Goal: Task Accomplishment & Management: Use online tool/utility

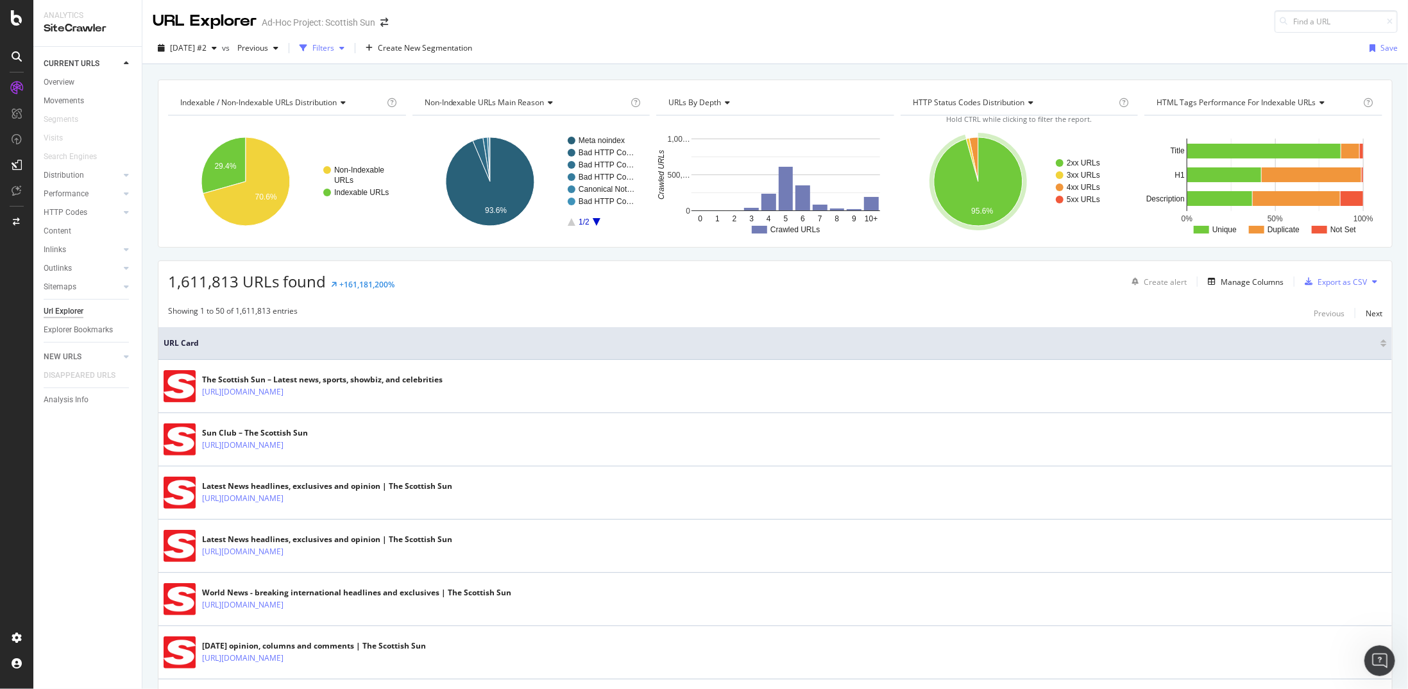
click at [334, 44] on div "Filters" at bounding box center [323, 47] width 22 height 11
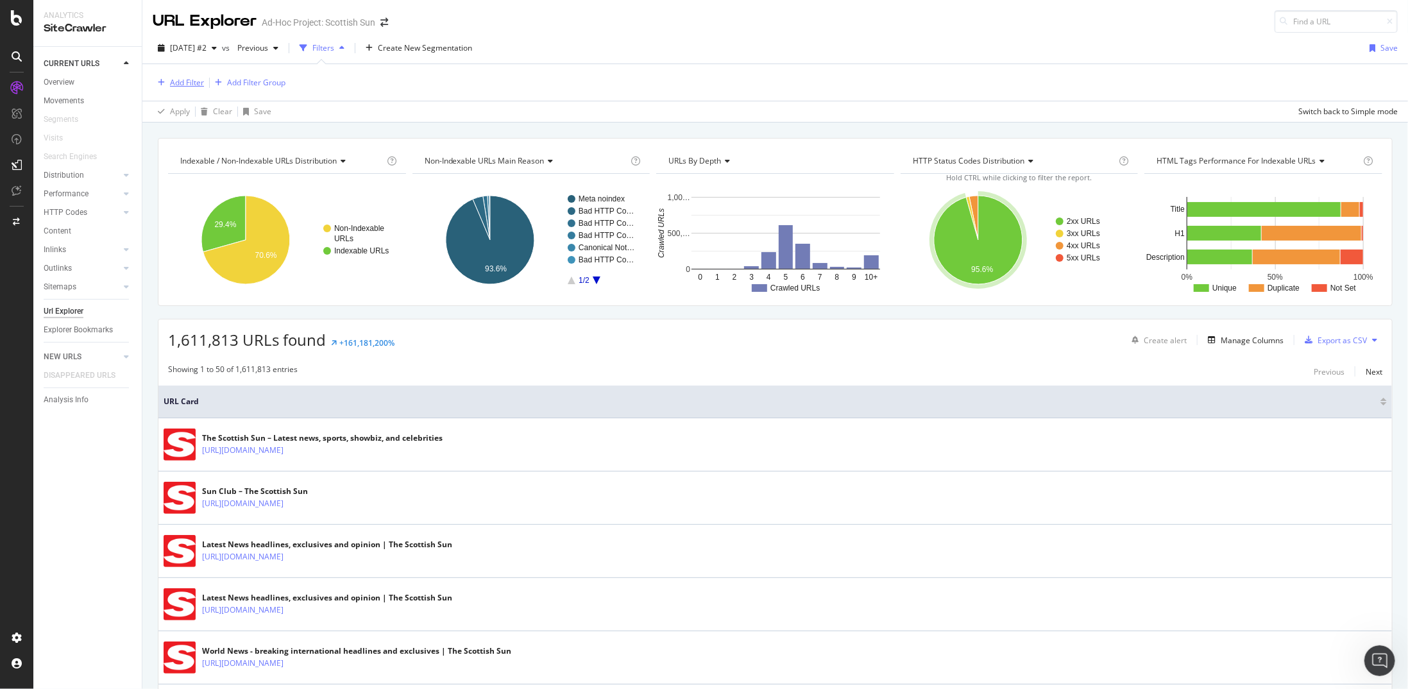
click at [180, 82] on div "Add Filter" at bounding box center [187, 82] width 34 height 11
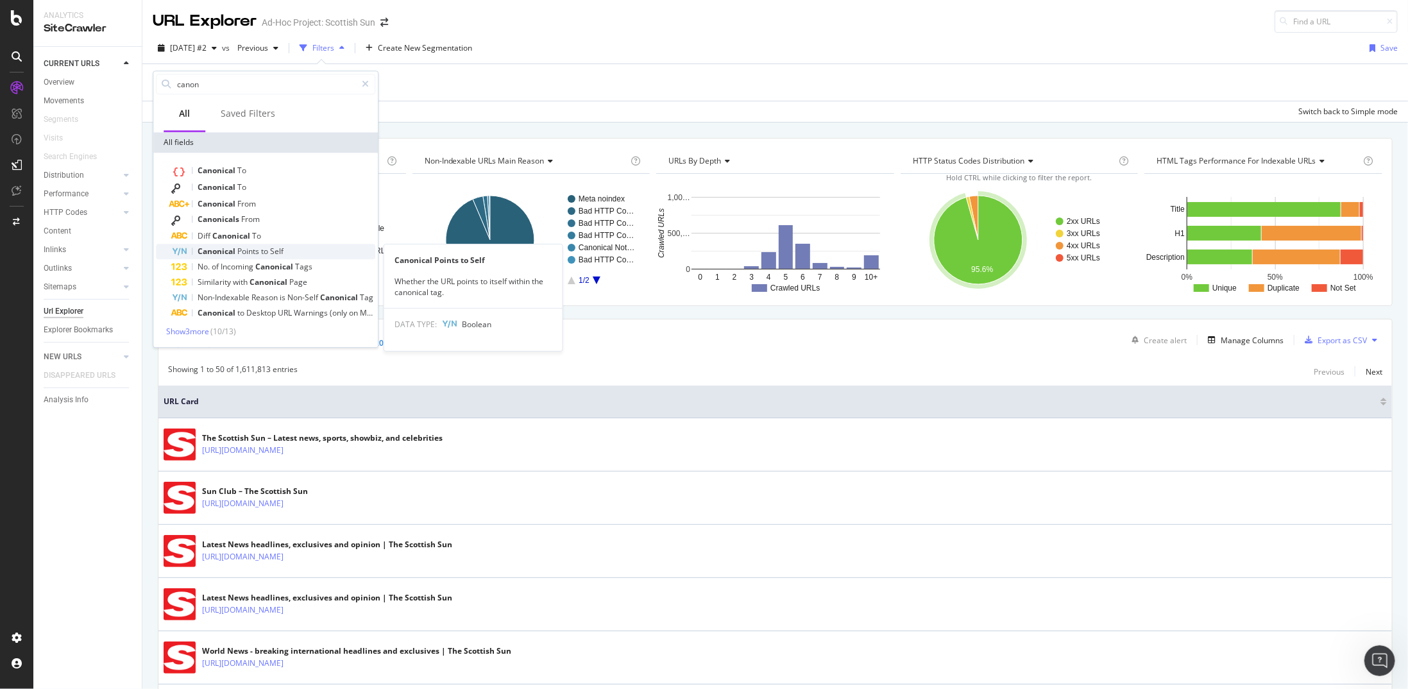
type input "canon"
click at [296, 254] on div "Canonical Points to Self" at bounding box center [273, 251] width 204 height 15
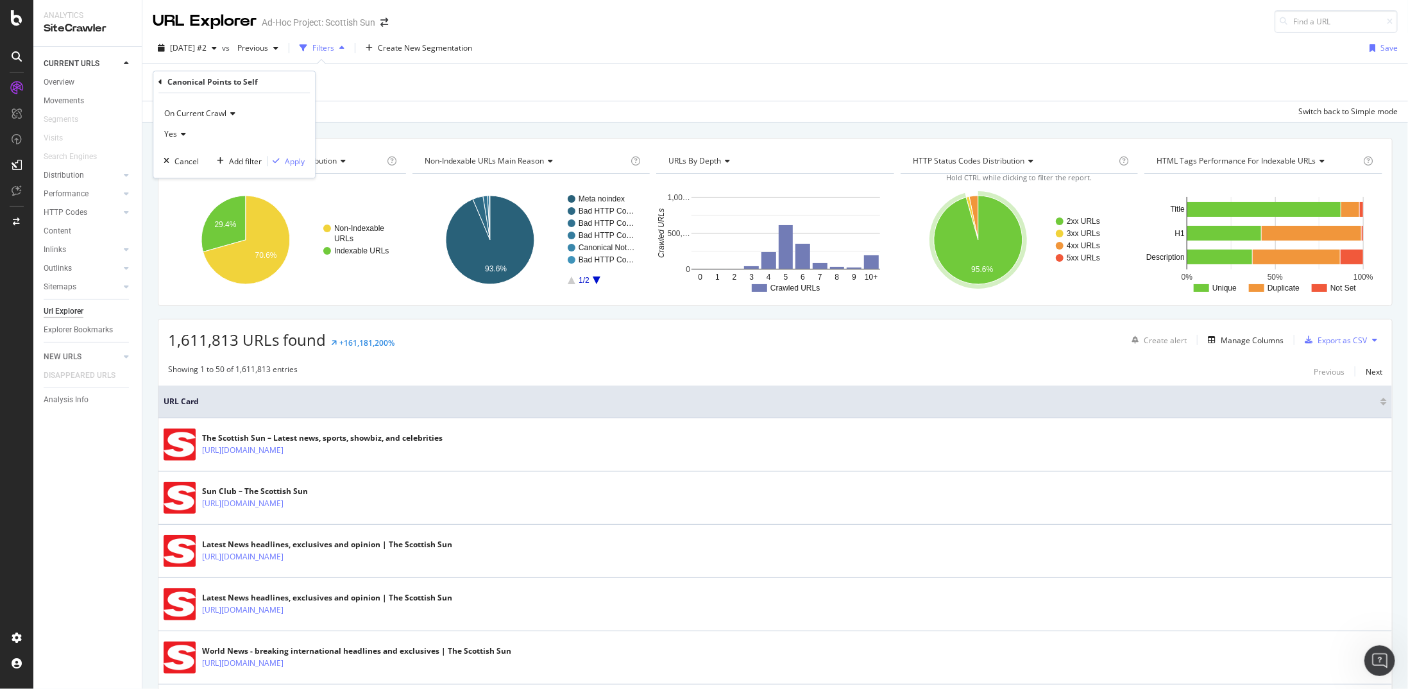
click at [169, 137] on span "Yes" at bounding box center [170, 133] width 13 height 11
click at [185, 173] on div "No" at bounding box center [235, 177] width 137 height 17
click at [289, 160] on div "Apply" at bounding box center [295, 161] width 20 height 11
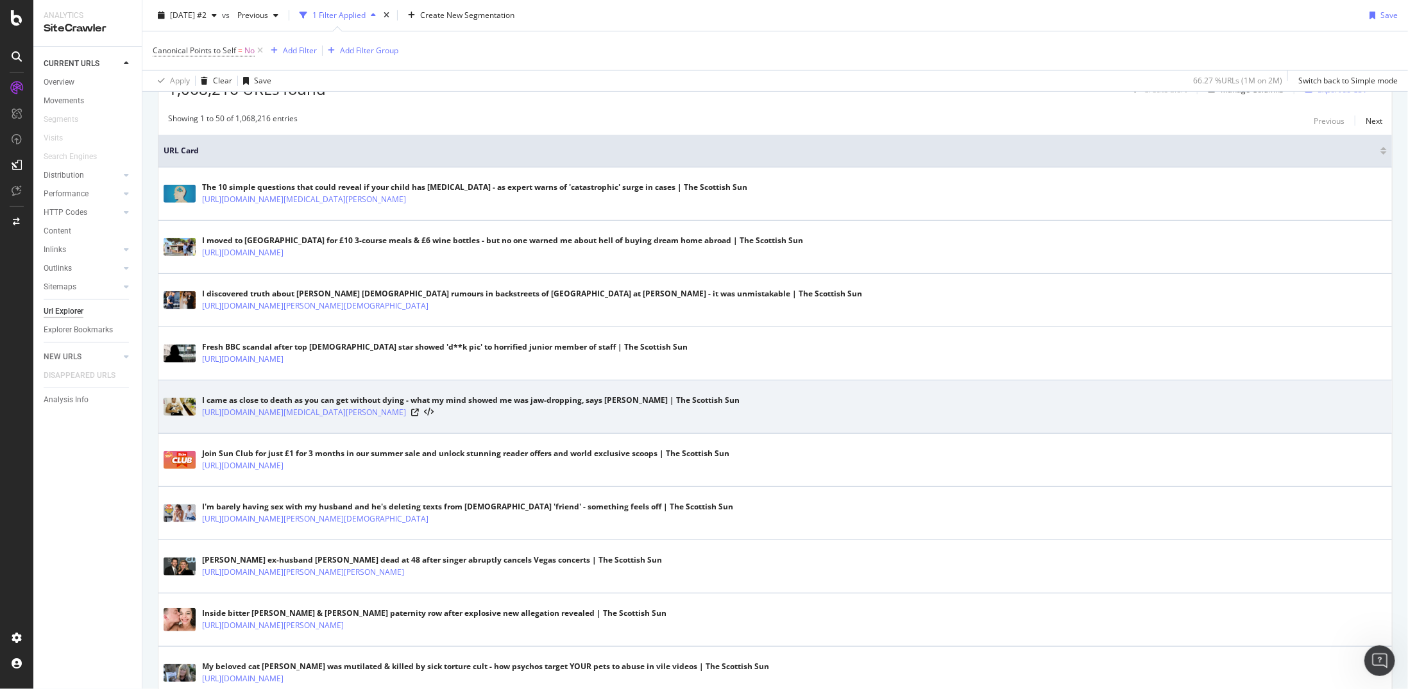
scroll to position [257, 0]
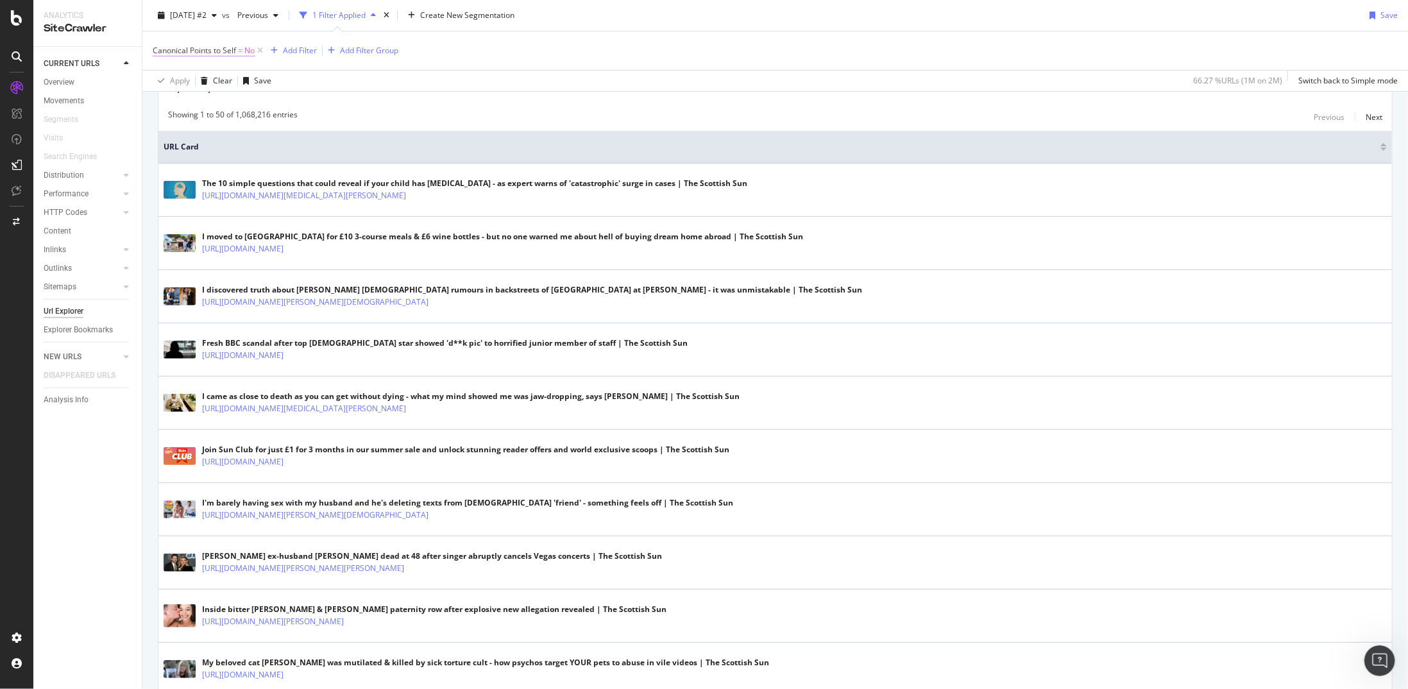
click at [246, 51] on span "No" at bounding box center [249, 51] width 10 height 18
click at [192, 98] on div "No" at bounding box center [234, 100] width 141 height 21
click at [189, 124] on div "Yes" at bounding box center [235, 127] width 137 height 17
click at [291, 124] on div "Apply" at bounding box center [295, 127] width 20 height 11
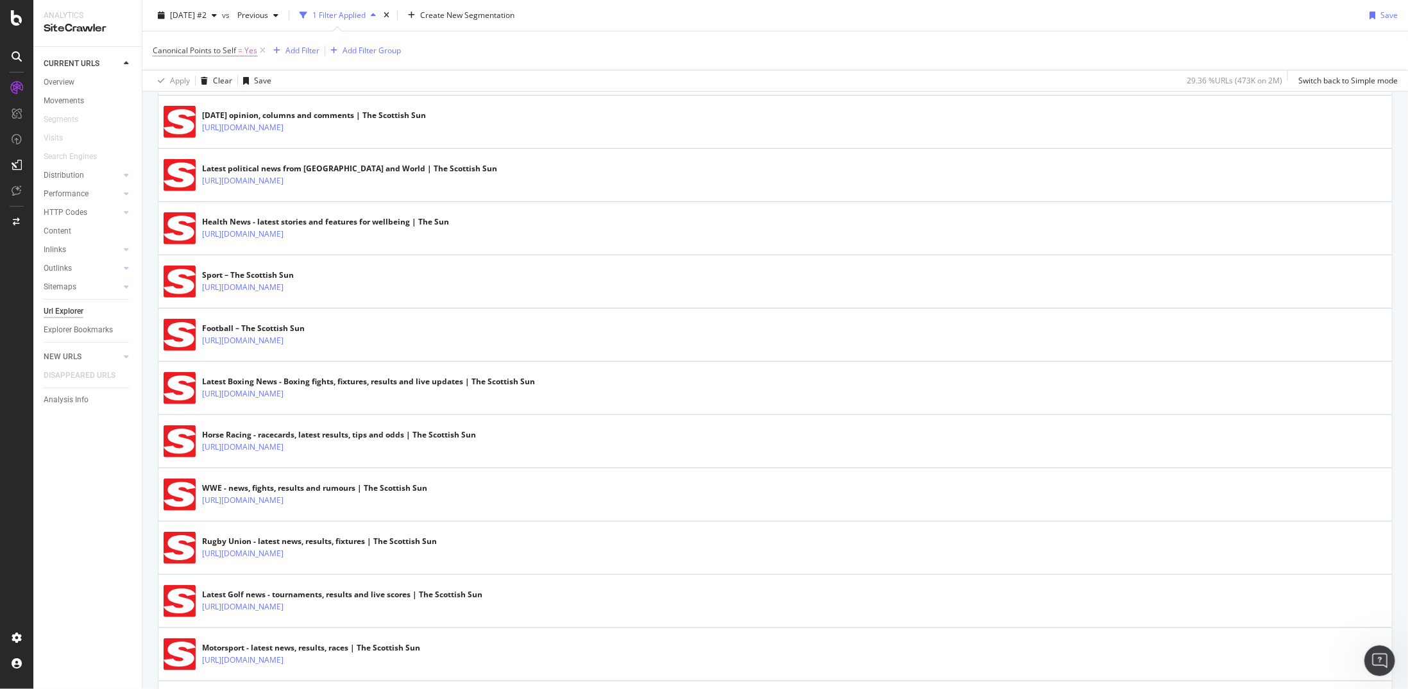
scroll to position [281, 0]
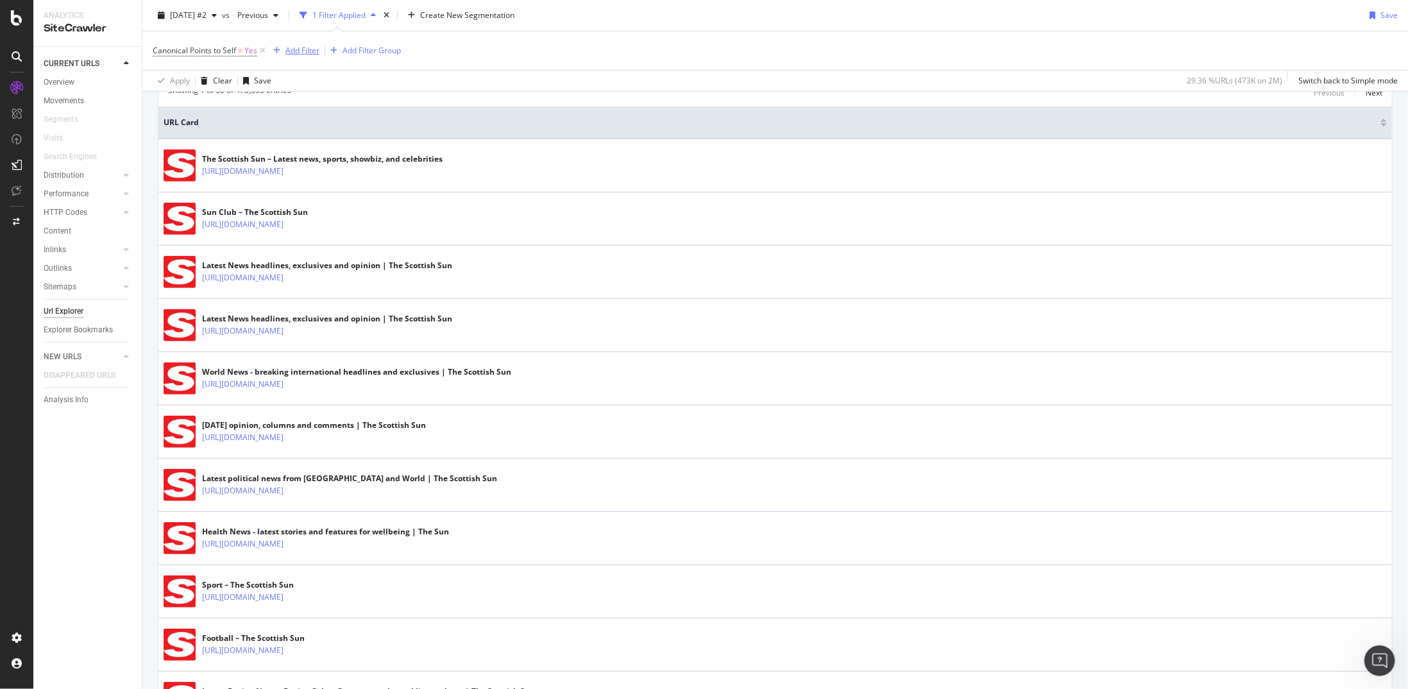
click at [299, 48] on div "Add Filter" at bounding box center [302, 50] width 34 height 11
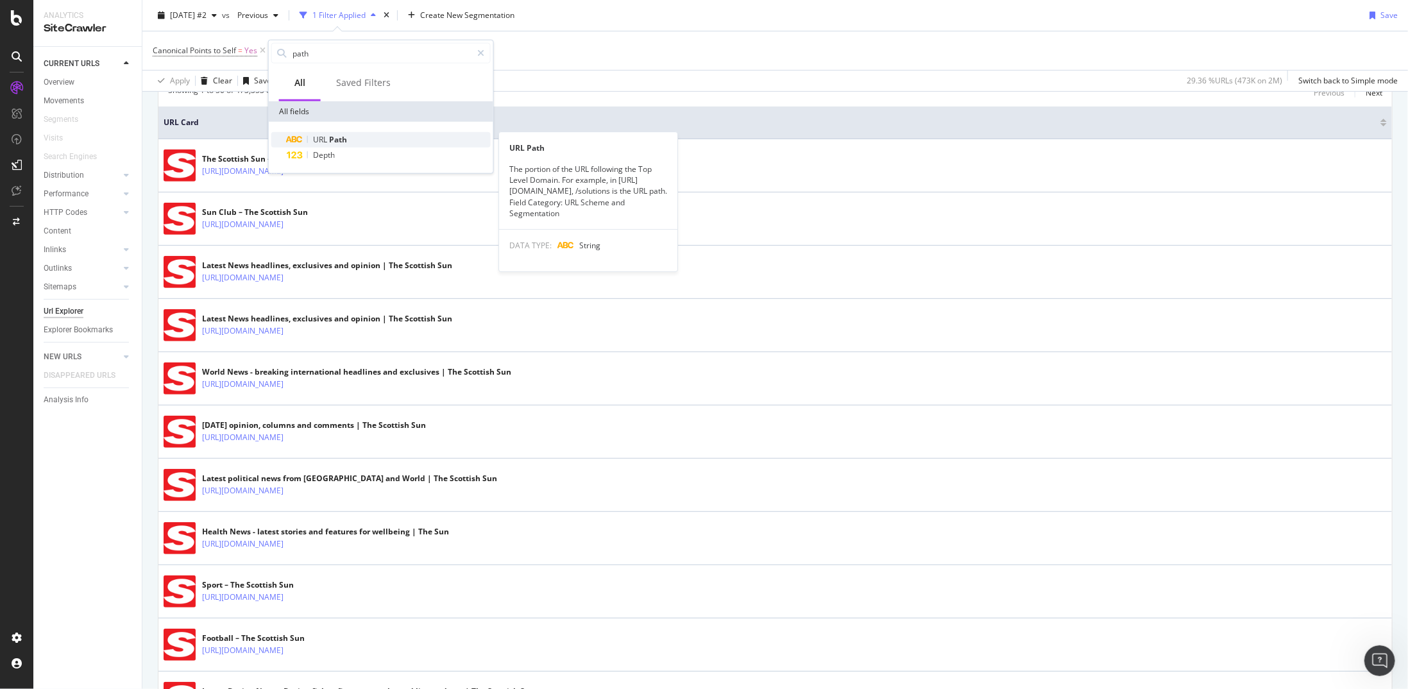
type input "path"
click at [380, 138] on div "URL Path" at bounding box center [389, 139] width 204 height 15
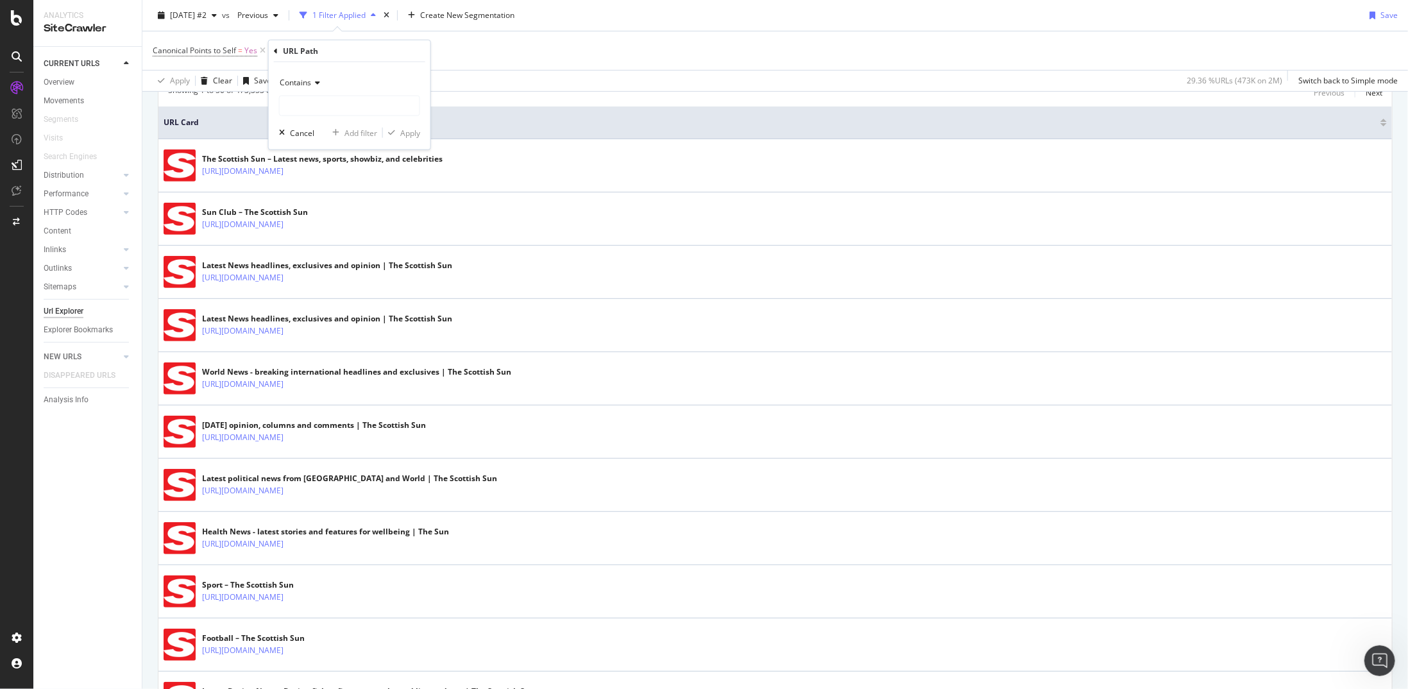
click at [306, 89] on div "Contains" at bounding box center [349, 82] width 141 height 21
click at [324, 239] on span "Matches regex" at bounding box center [311, 242] width 53 height 11
click at [334, 116] on div "Matches regex Cancel Add filter Apply" at bounding box center [350, 105] width 162 height 87
click at [338, 107] on input "text" at bounding box center [350, 106] width 140 height 21
type input "[0-9]"
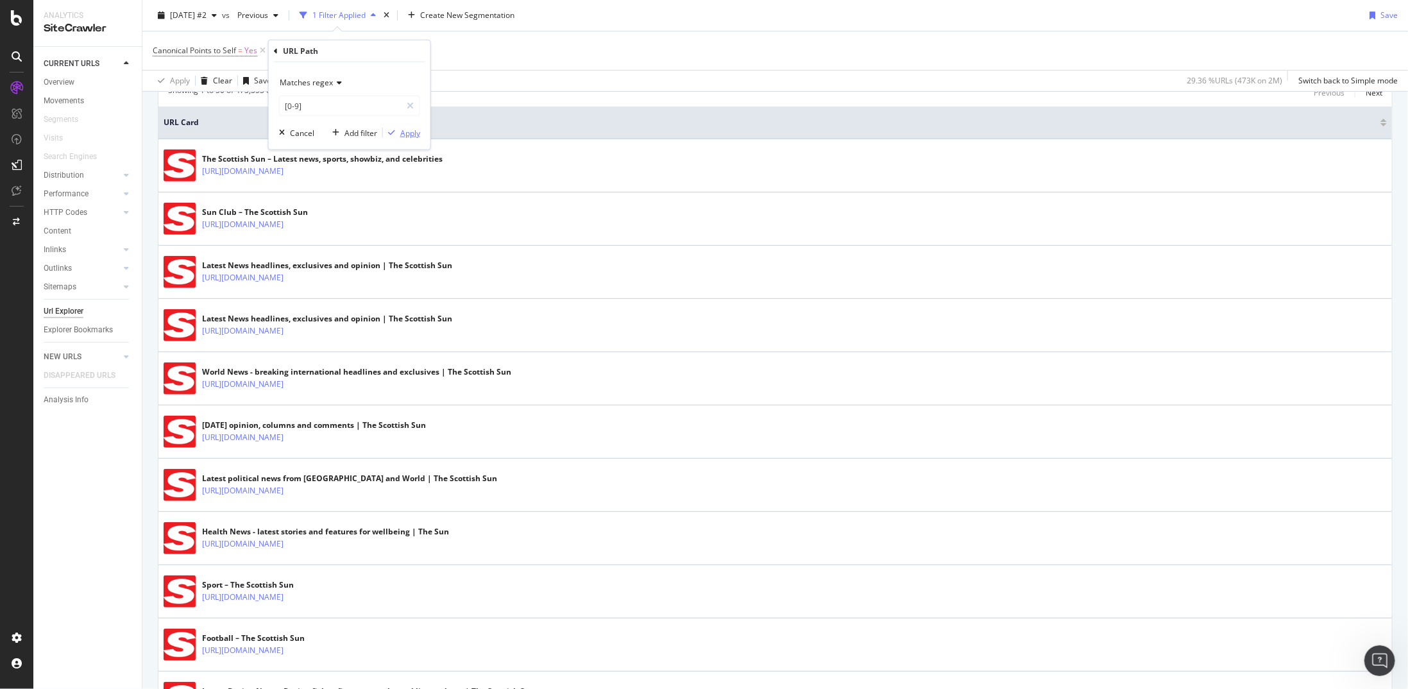
click at [409, 131] on div "Apply" at bounding box center [410, 132] width 20 height 11
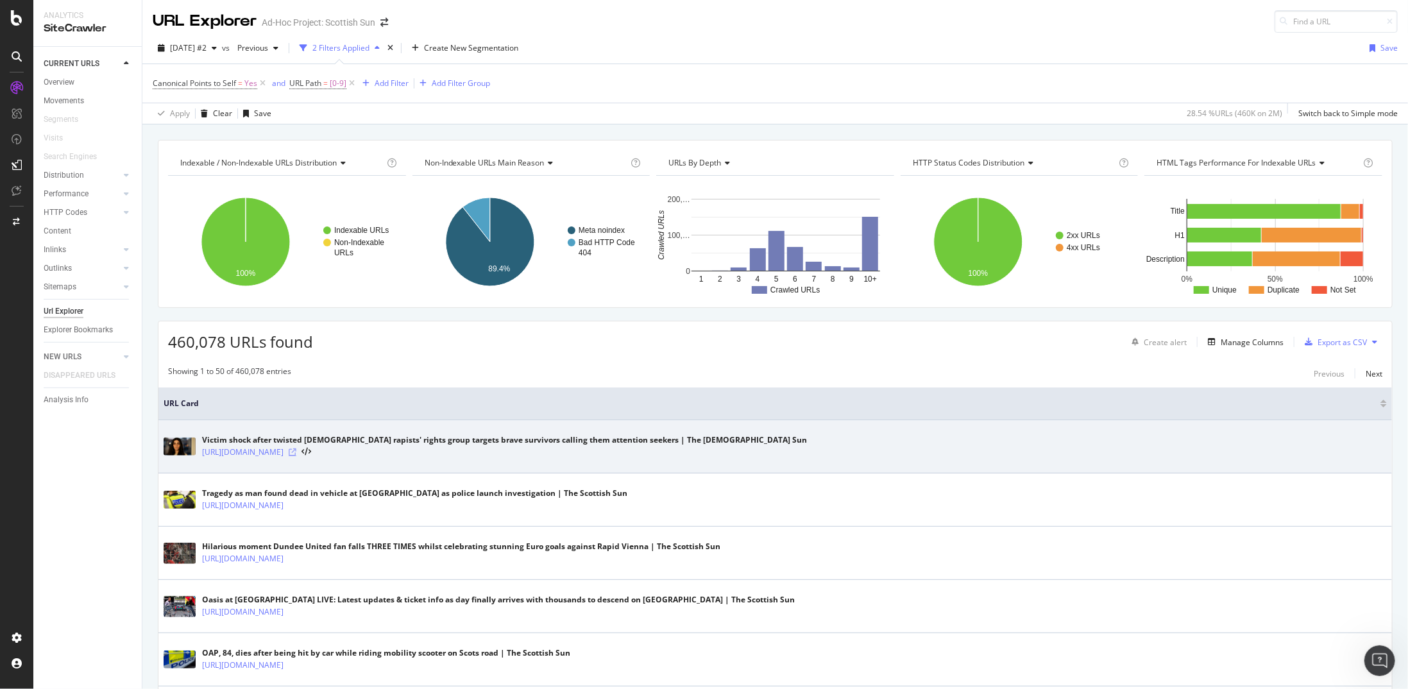
click at [296, 451] on icon at bounding box center [293, 452] width 8 height 8
